Goal: Find specific page/section: Find specific page/section

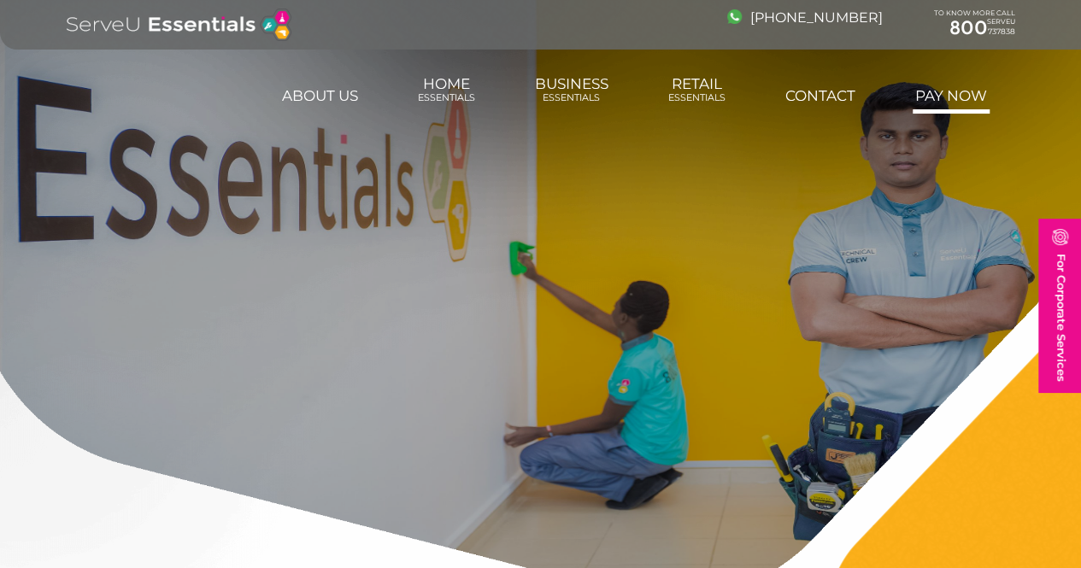
click at [989, 91] on link "Pay Now" at bounding box center [951, 96] width 77 height 34
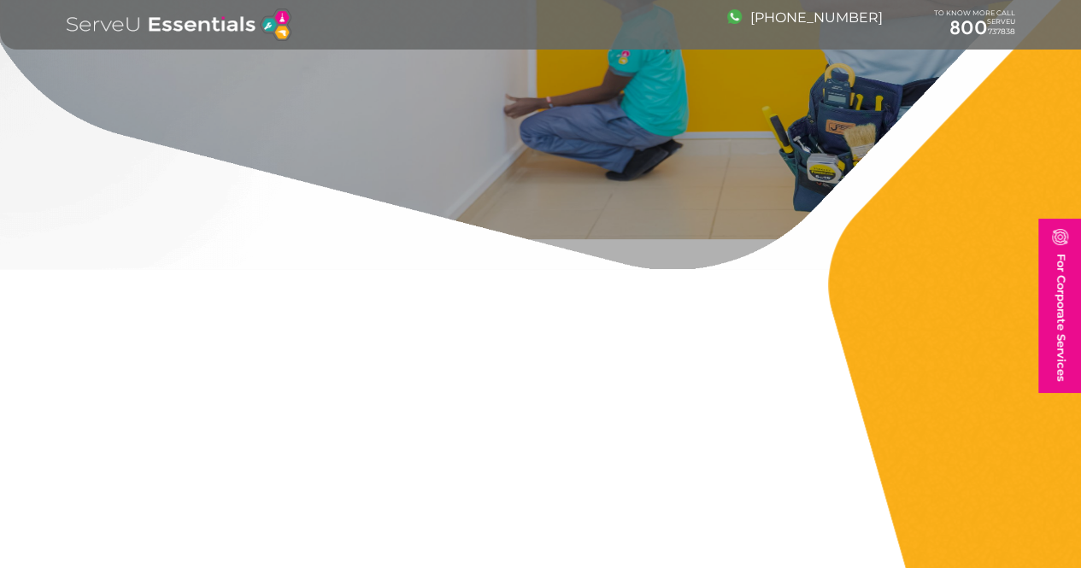
scroll to position [427, 0]
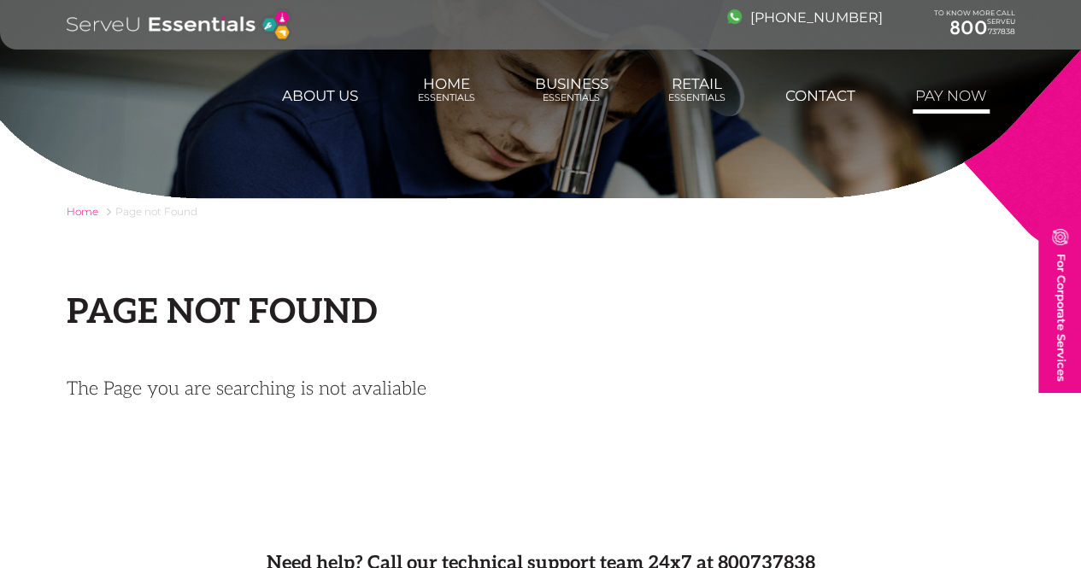
click at [972, 106] on link "Pay Now" at bounding box center [951, 96] width 77 height 34
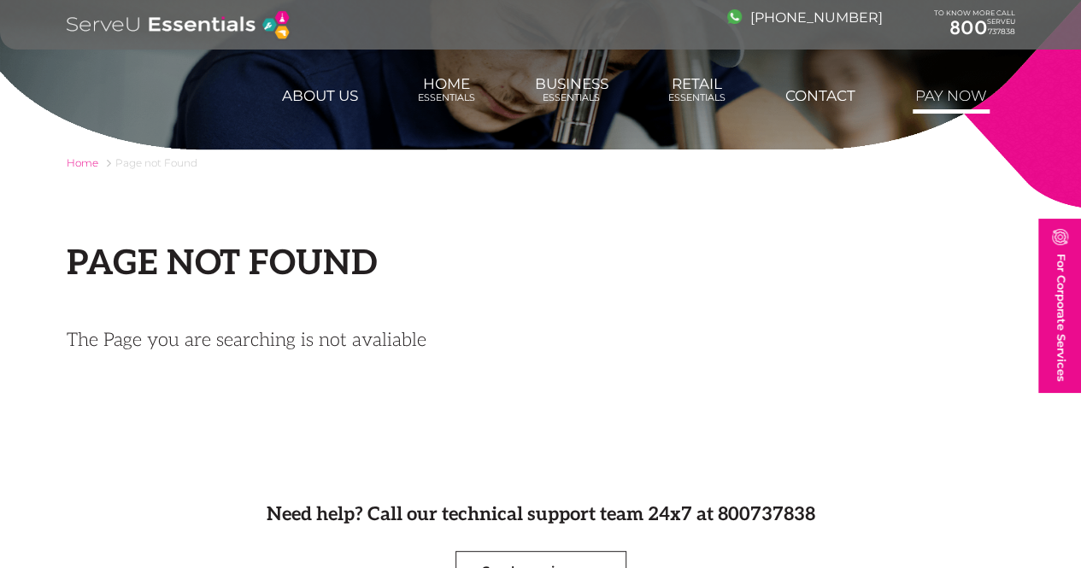
scroll to position [85, 0]
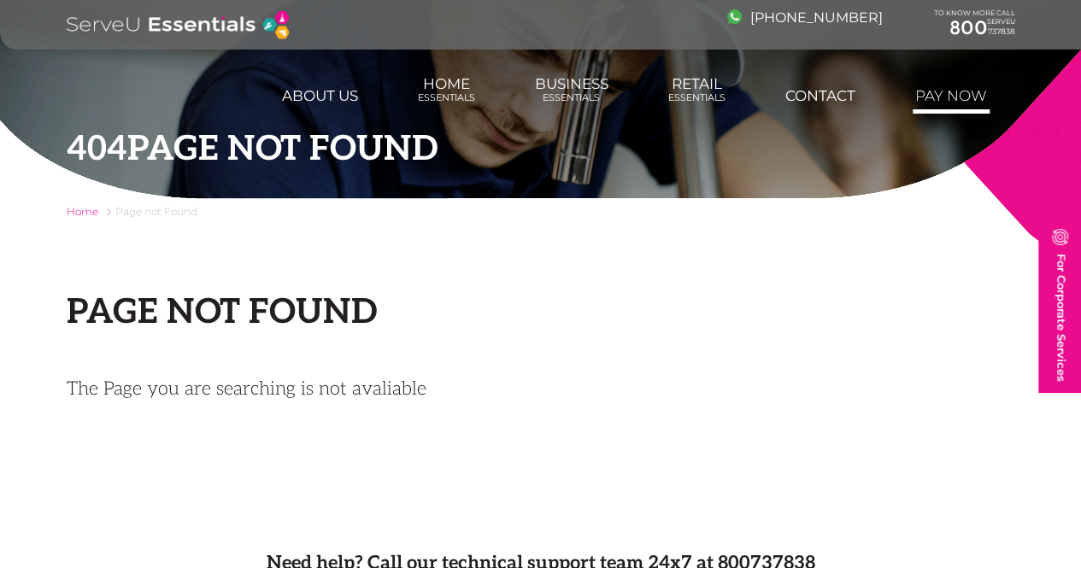
click at [965, 104] on link "Pay Now" at bounding box center [951, 96] width 77 height 34
drag, startPoint x: 213, startPoint y: 65, endPoint x: 41, endPoint y: 262, distance: 261.6
click at [72, 261] on div "+971 800 737 838 TO KNOW MORE CALL SERVEU 800 737838 For Corporate Services Abo…" at bounding box center [540, 577] width 1081 height 1154
